Goal: Find specific page/section: Find specific page/section

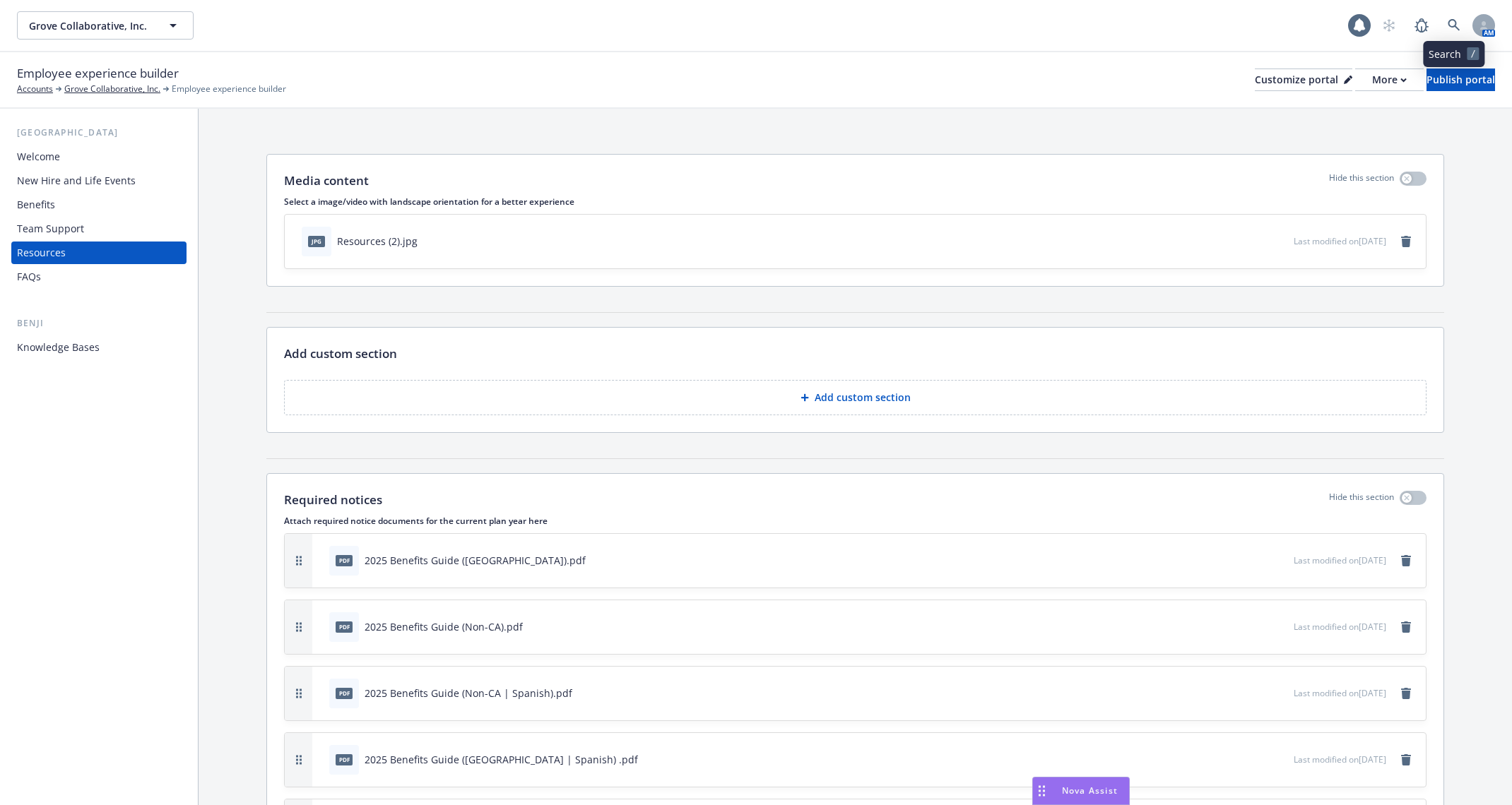
scroll to position [305, 0]
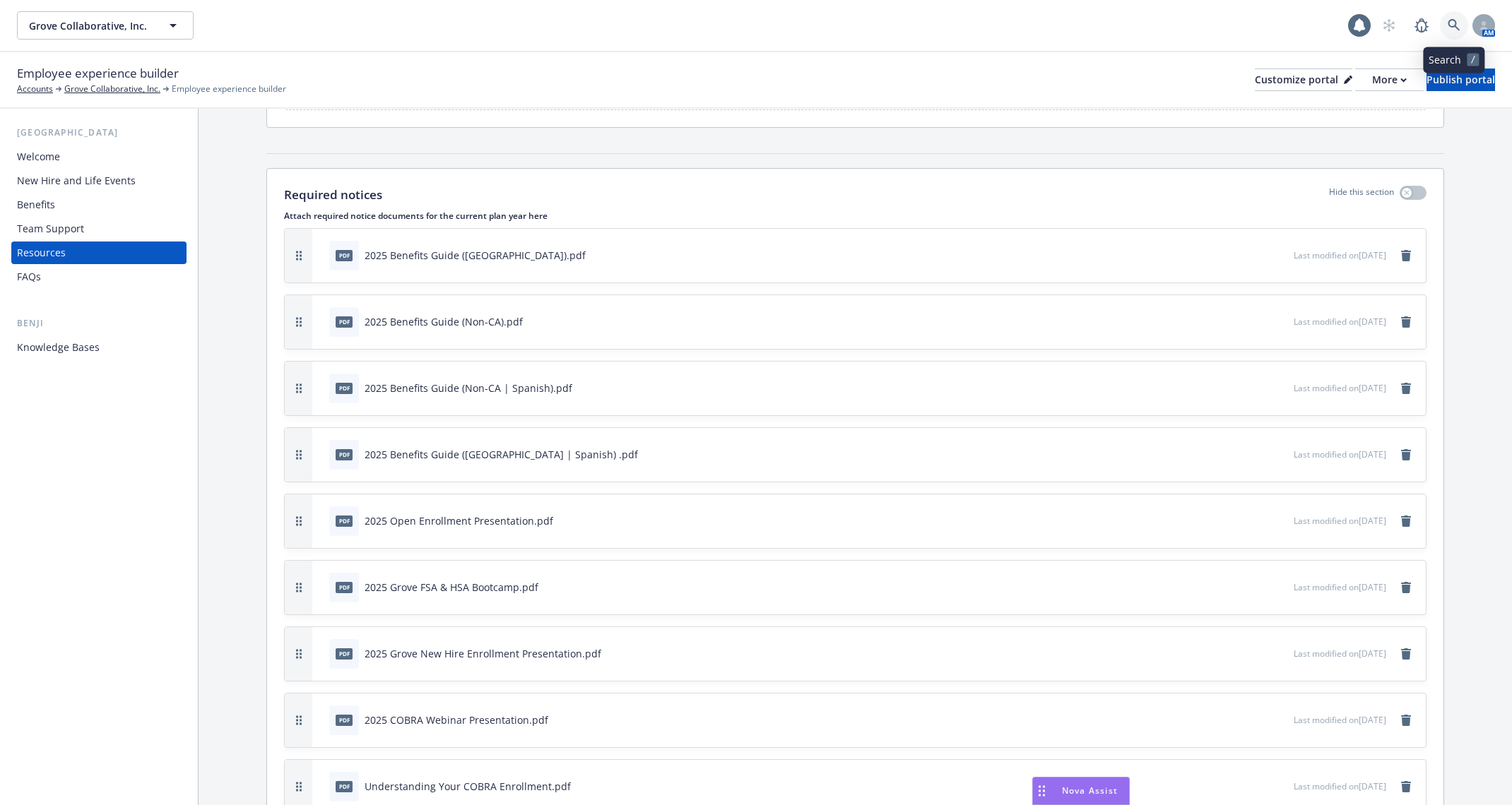
click at [1444, 20] on link at bounding box center [1454, 25] width 28 height 28
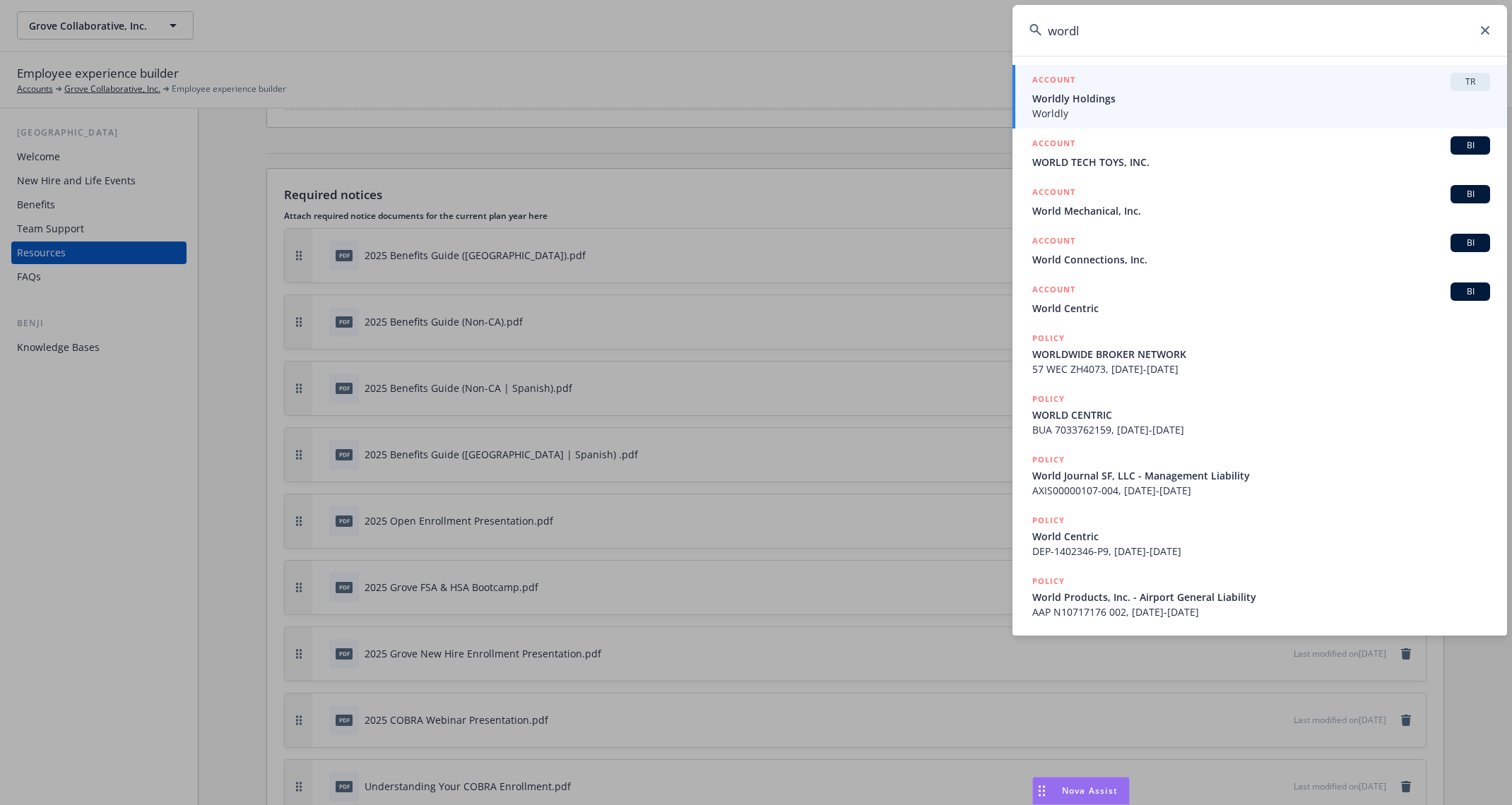
type input "wordl"
click at [1399, 83] on div "ACCOUNT TR" at bounding box center [1261, 82] width 458 height 18
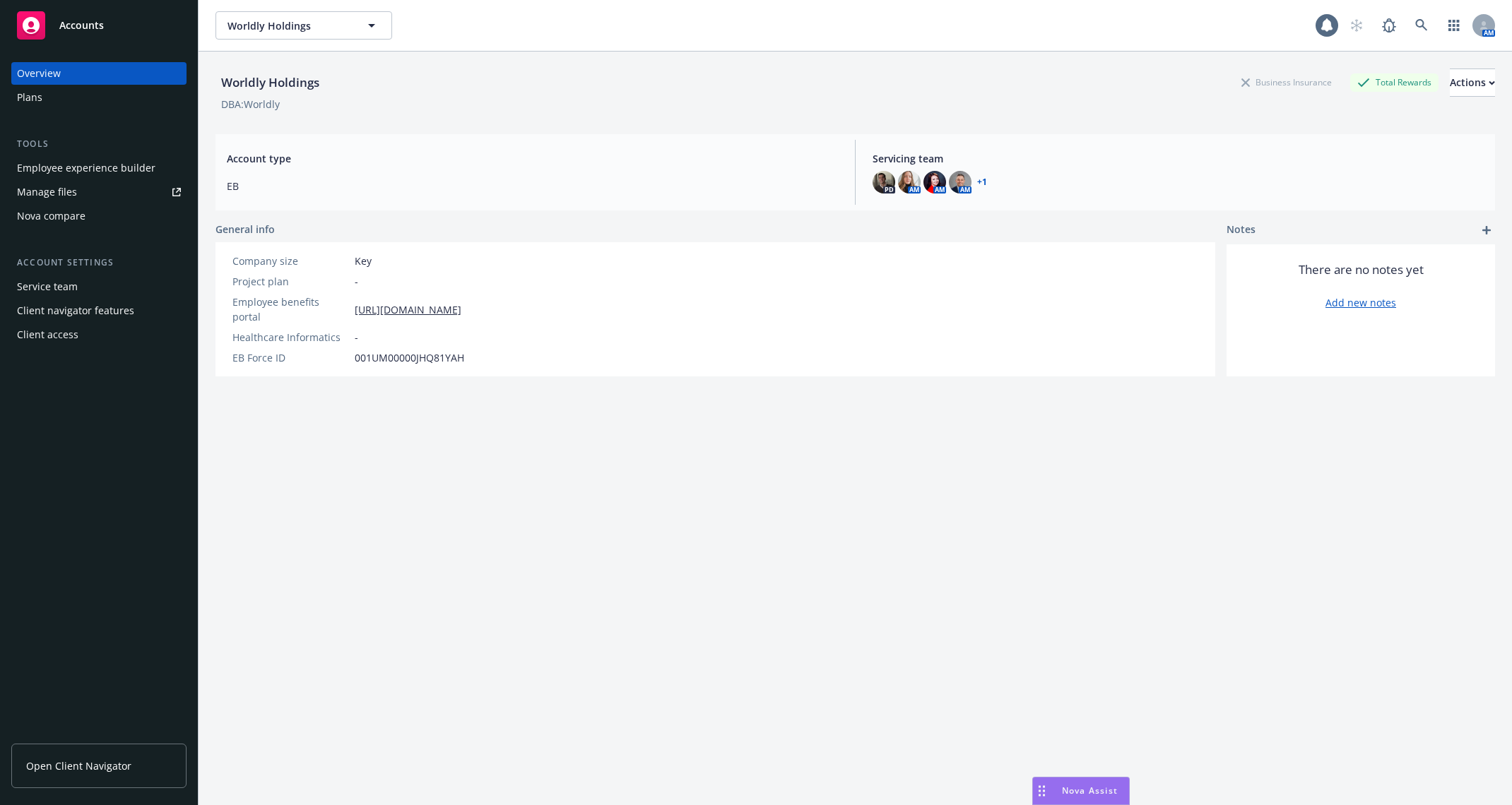
click at [127, 163] on div "Employee experience builder" at bounding box center [86, 168] width 139 height 23
